Goal: Information Seeking & Learning: Learn about a topic

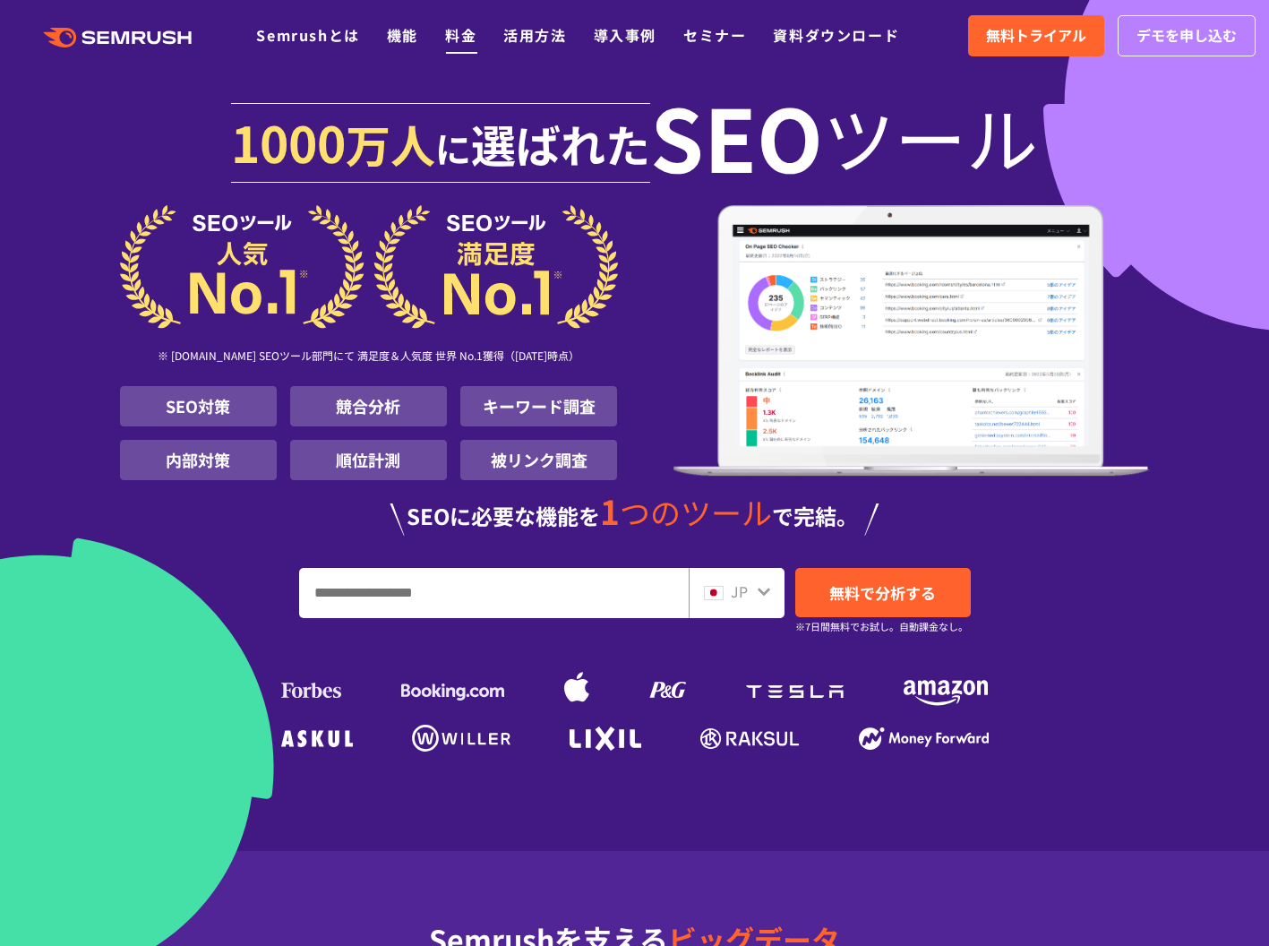
click at [450, 41] on link "料金" at bounding box center [460, 34] width 31 height 21
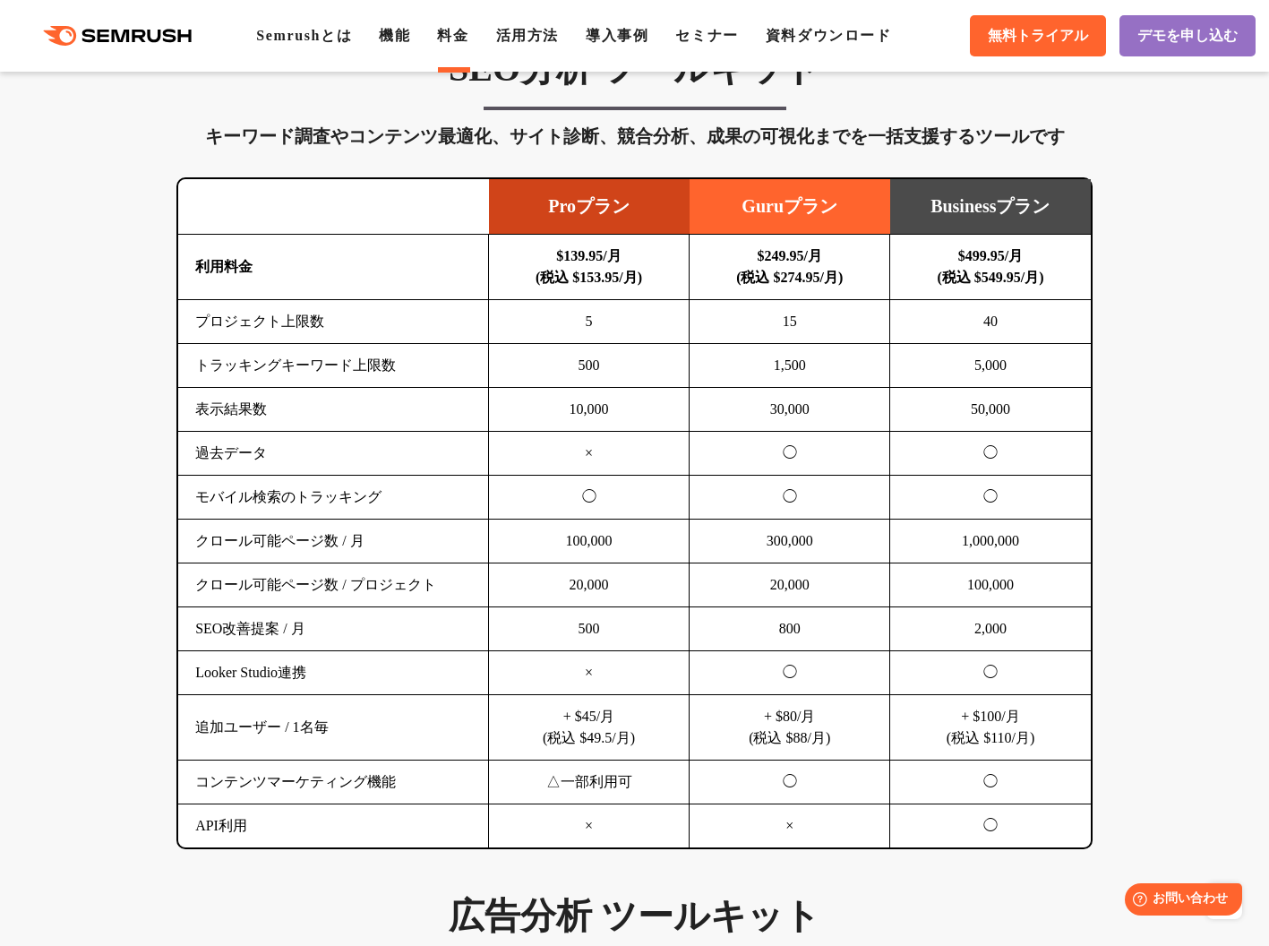
scroll to position [1101, 0]
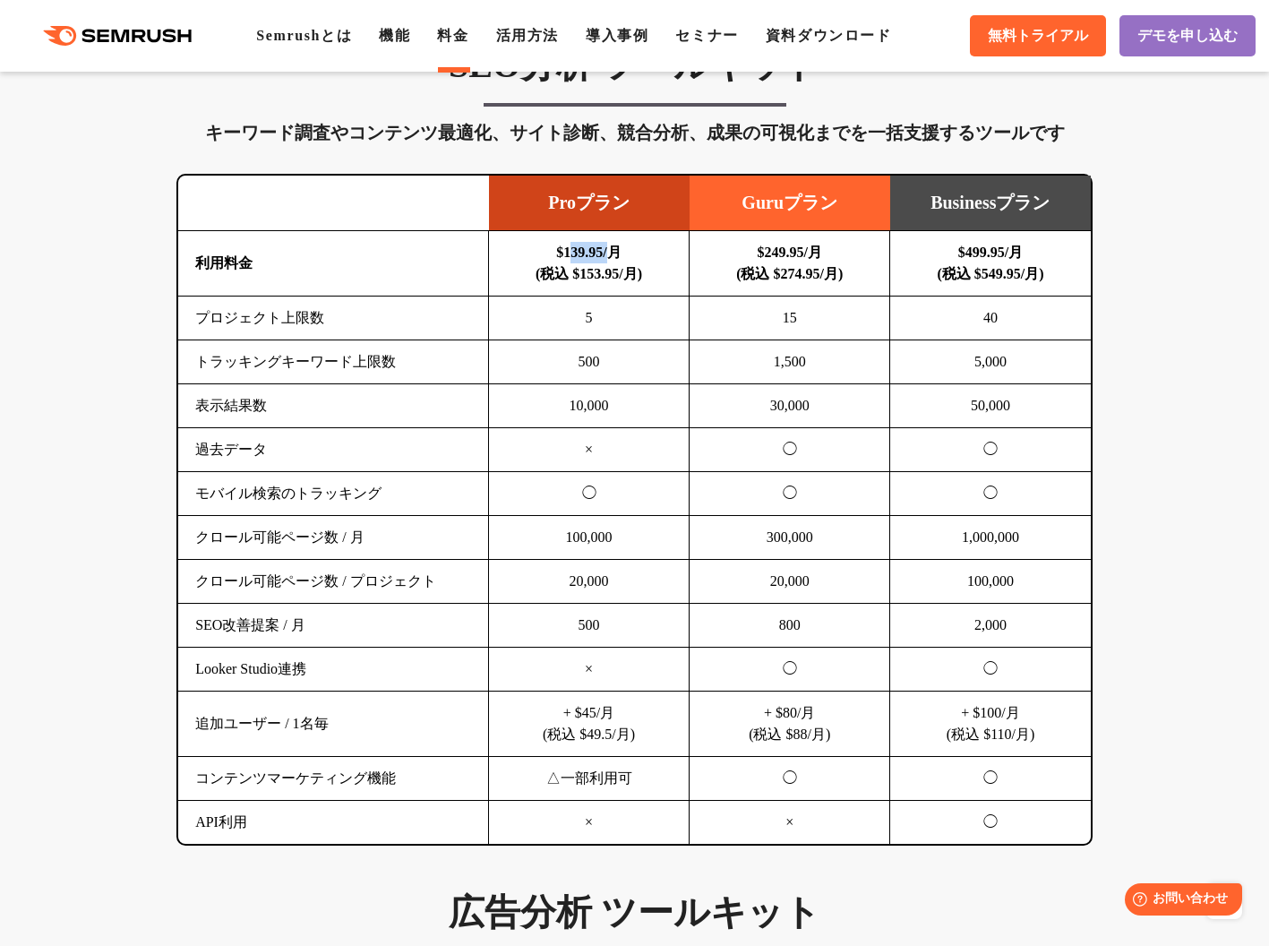
drag, startPoint x: 613, startPoint y: 253, endPoint x: 557, endPoint y: 252, distance: 56.4
click at [557, 252] on b "$139.95/月 (税込 $153.95/月)" at bounding box center [589, 262] width 107 height 37
drag, startPoint x: 542, startPoint y: 249, endPoint x: 610, endPoint y: 251, distance: 68.1
click at [610, 251] on td "$139.95/月 (税込 $153.95/月)" at bounding box center [589, 263] width 201 height 65
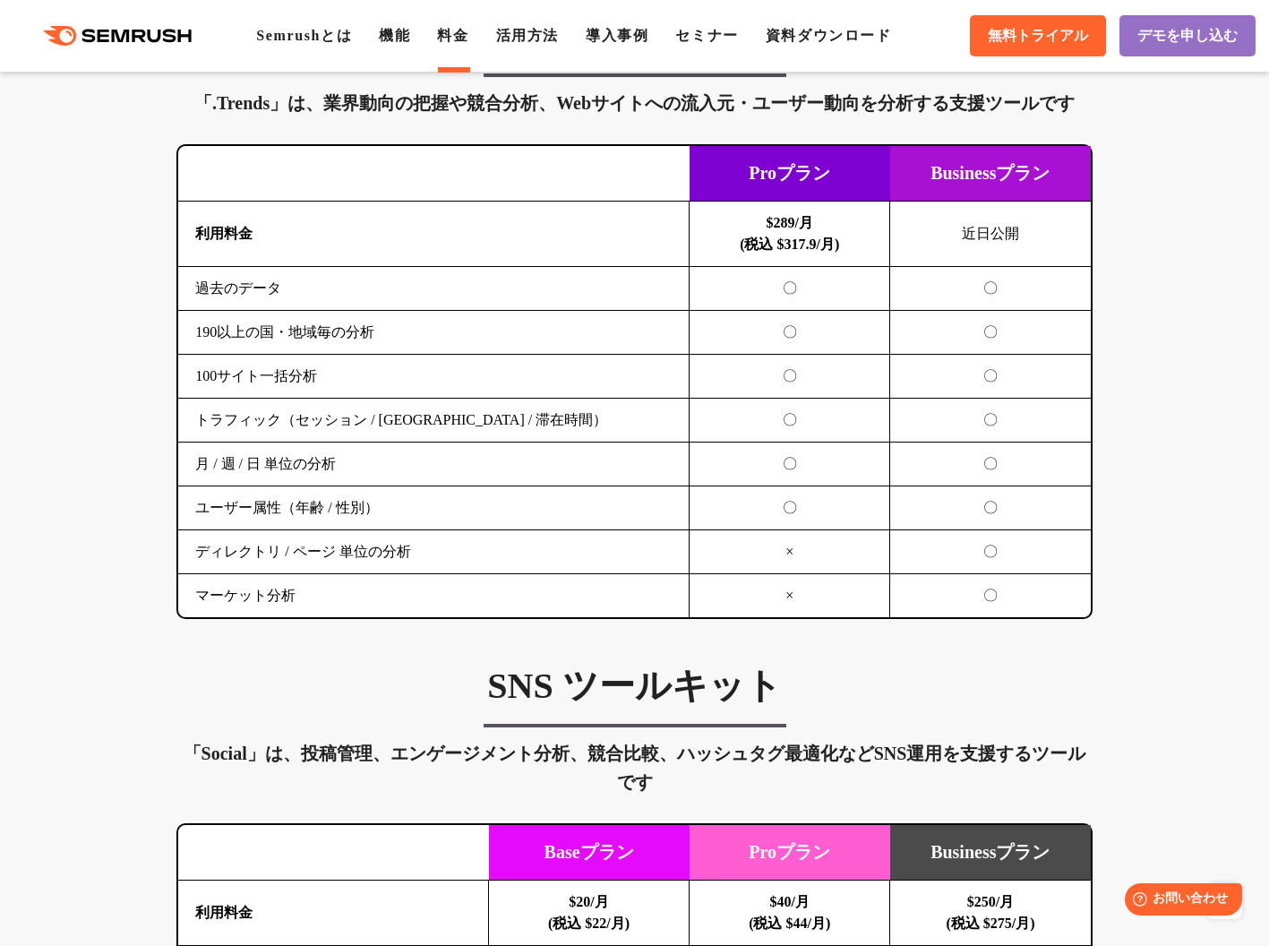
scroll to position [2440, 0]
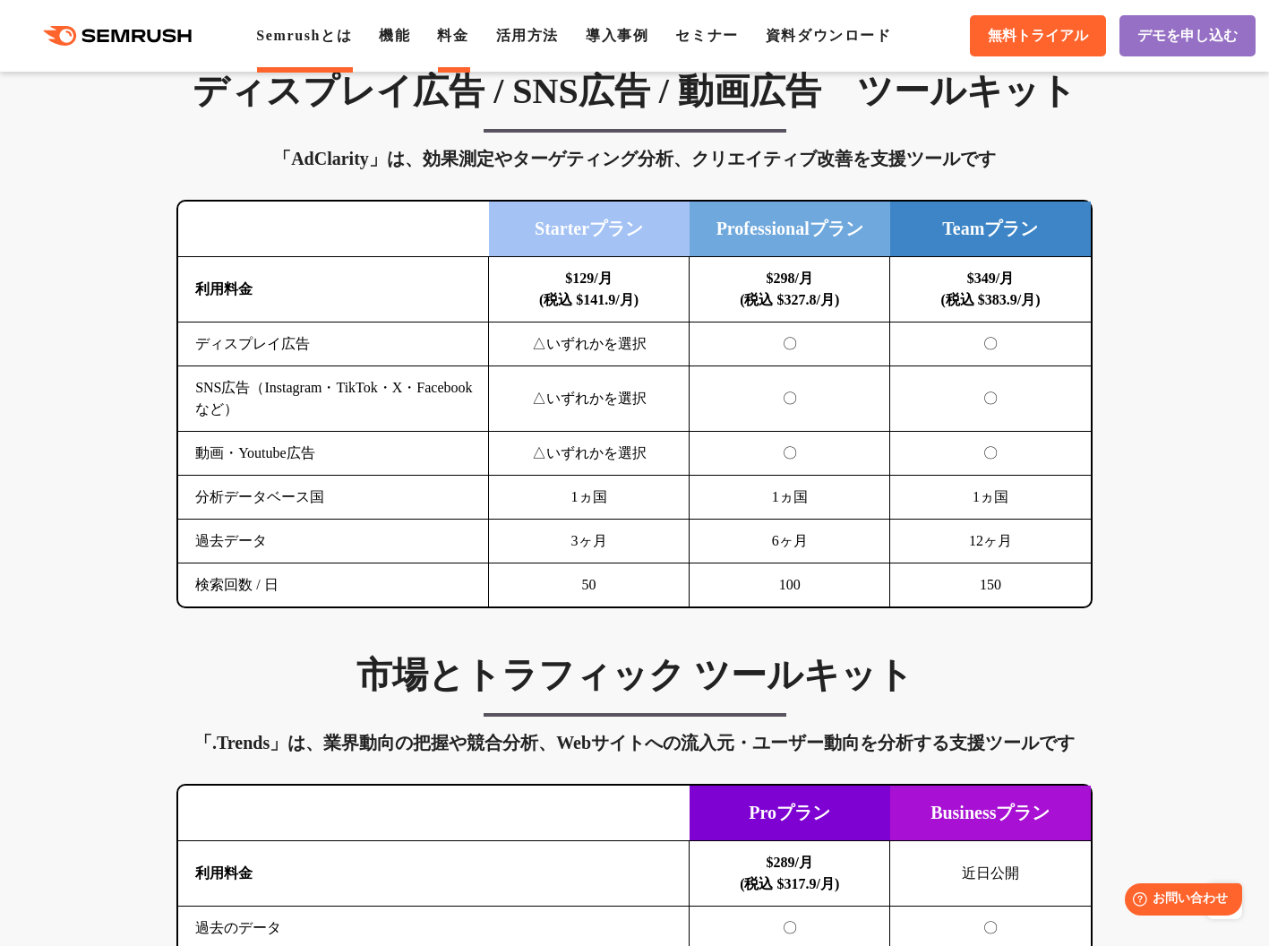
click at [318, 35] on link "Semrushとは" at bounding box center [304, 35] width 96 height 15
